Goal: Information Seeking & Learning: Learn about a topic

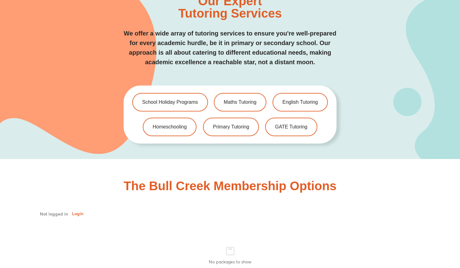
scroll to position [1327, 0]
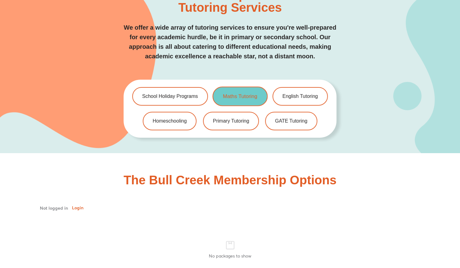
click at [233, 94] on span "Maths Tutoring" at bounding box center [240, 96] width 34 height 5
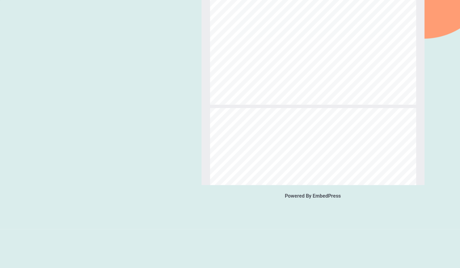
scroll to position [485, 0]
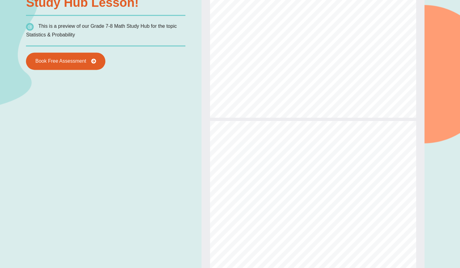
type input "*"
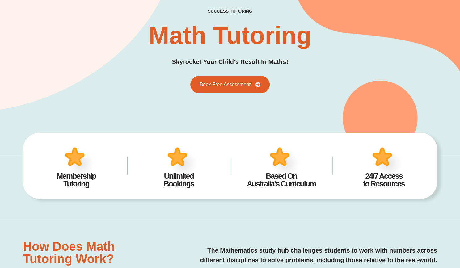
scroll to position [0, 0]
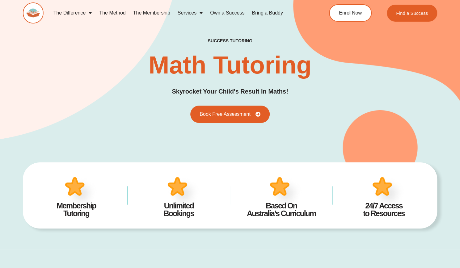
click at [153, 69] on h2 "Math Tutoring" at bounding box center [229, 65] width 163 height 25
